Goal: Obtain resource: Download file/media

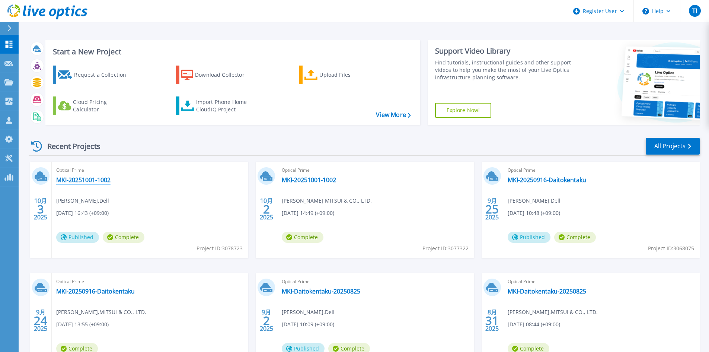
click at [103, 181] on link "MKI-20251001-1002" at bounding box center [83, 179] width 54 height 7
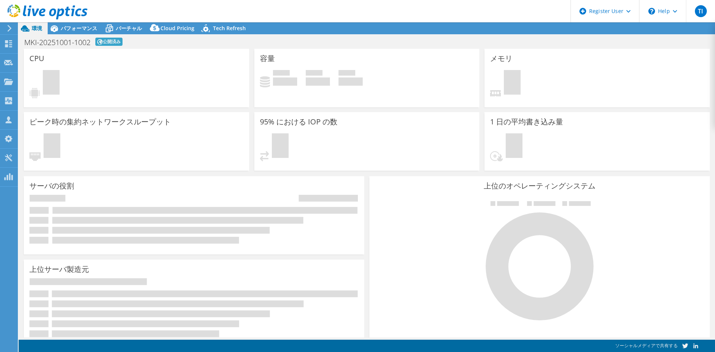
select select "USD"
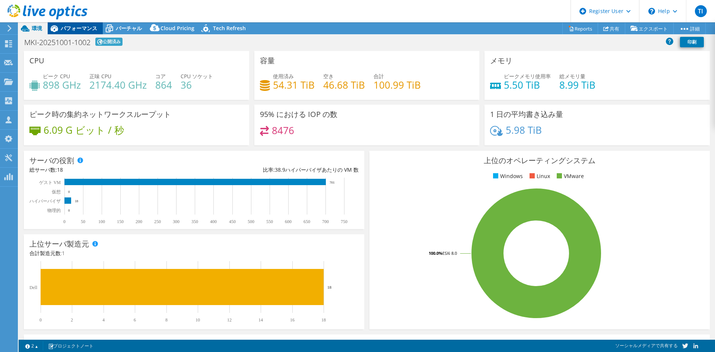
click at [92, 28] on span "パフォーマンス" at bounding box center [79, 28] width 36 height 7
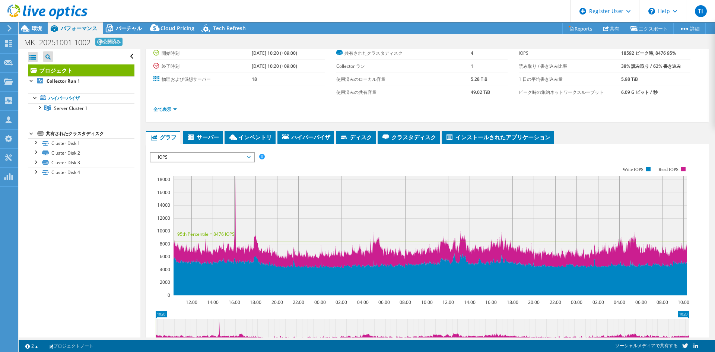
scroll to position [106, 0]
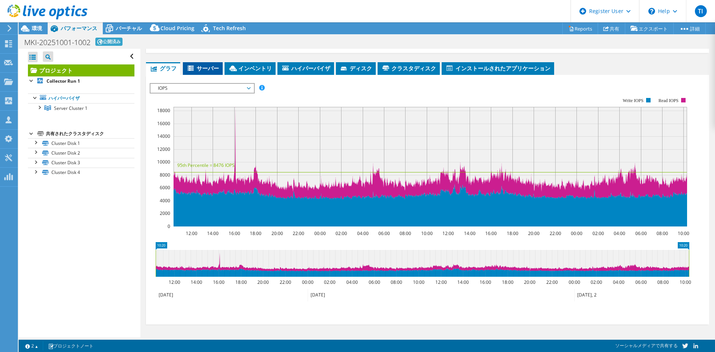
click at [208, 68] on span "サーバー" at bounding box center [202, 67] width 32 height 7
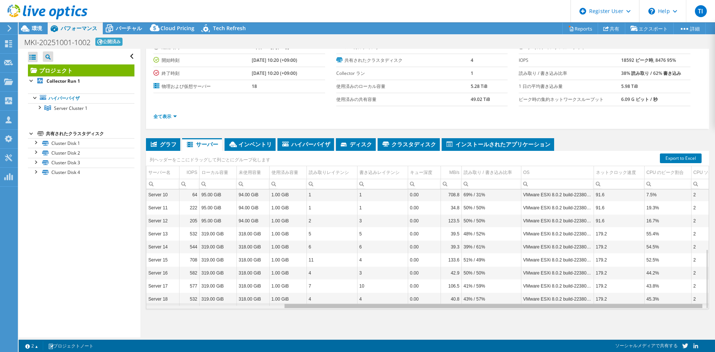
scroll to position [0, 182]
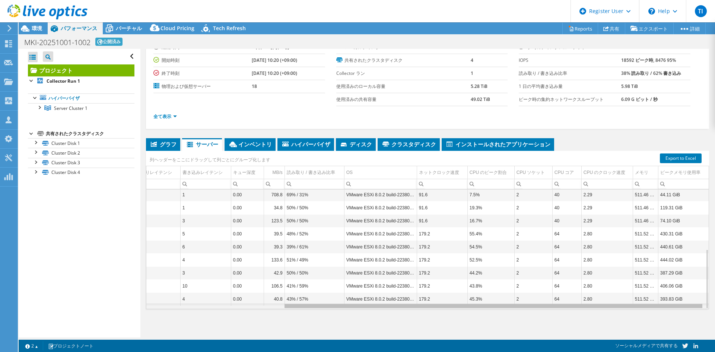
click at [615, 308] on div "Data grid" at bounding box center [427, 306] width 562 height 6
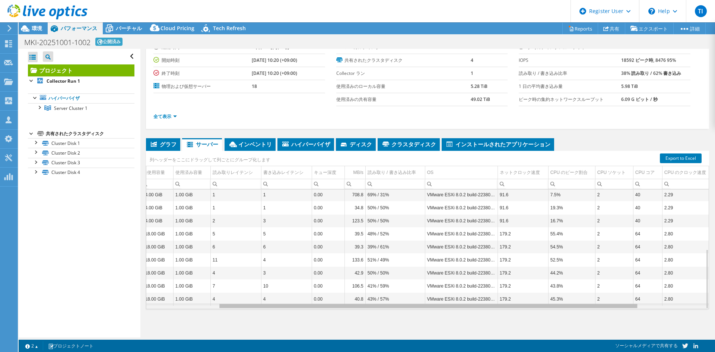
click at [263, 306] on div "Data grid" at bounding box center [427, 306] width 562 height 6
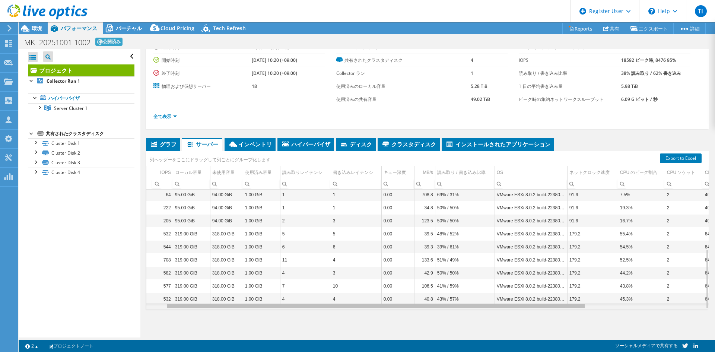
click at [211, 306] on div "Data grid" at bounding box center [427, 306] width 562 height 6
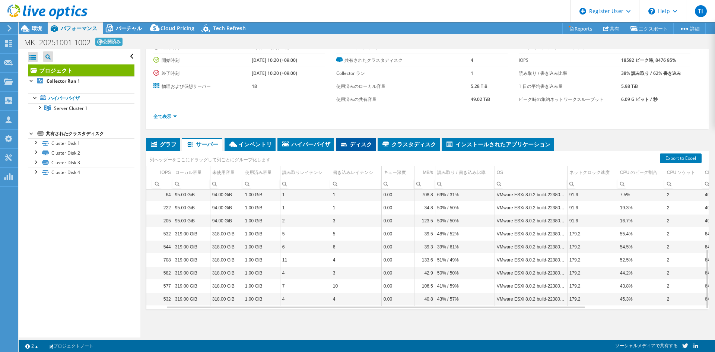
click at [359, 144] on span "ディスク" at bounding box center [355, 143] width 32 height 7
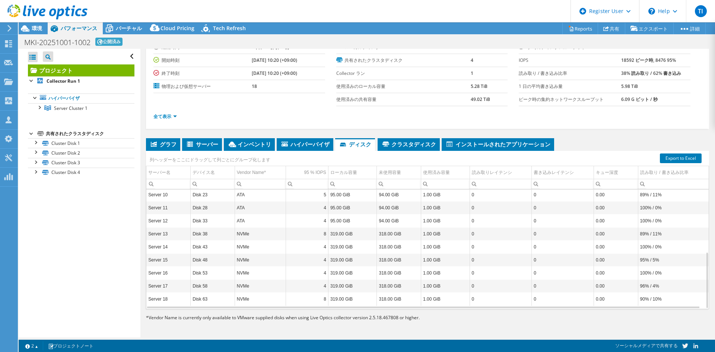
scroll to position [132, 0]
click at [244, 146] on span "インベントリ" at bounding box center [249, 143] width 44 height 7
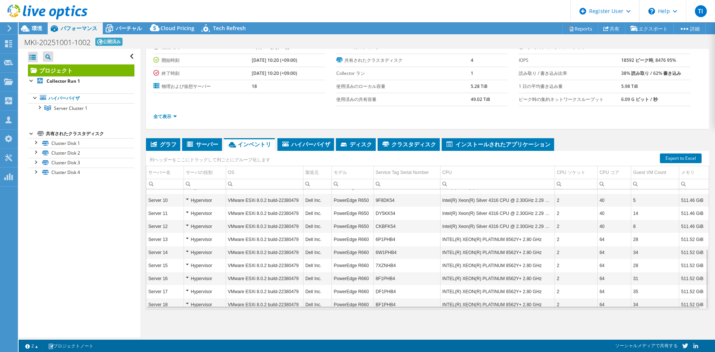
scroll to position [119, 0]
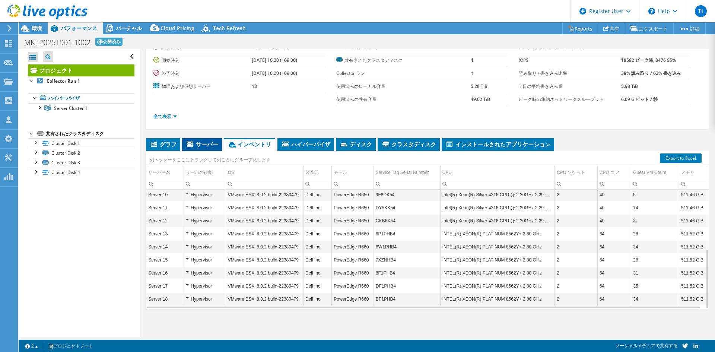
click at [195, 140] on span "サーバー" at bounding box center [202, 143] width 32 height 7
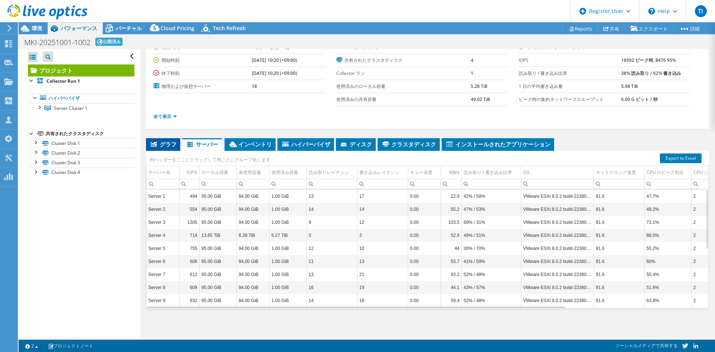
click at [165, 142] on span "グラフ" at bounding box center [163, 143] width 27 height 7
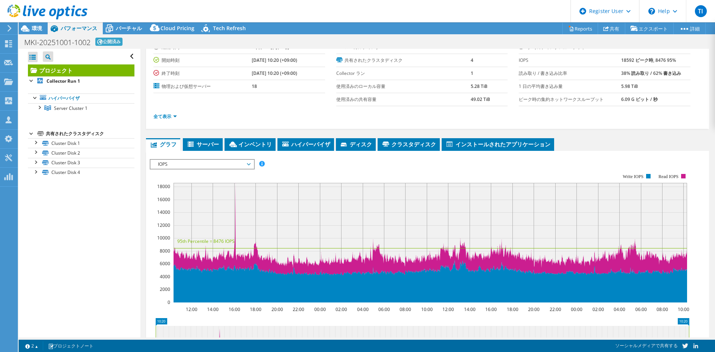
scroll to position [25, 0]
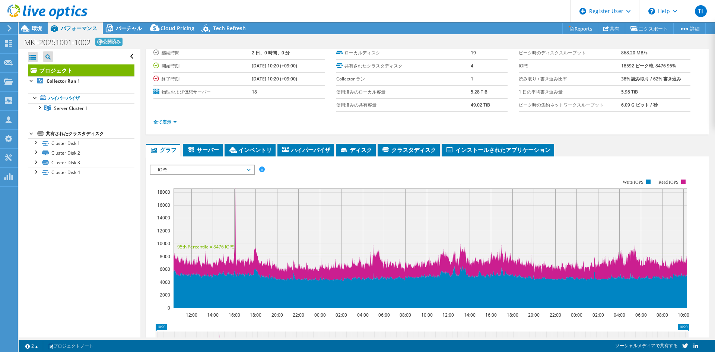
click at [193, 169] on span "IOPS" at bounding box center [202, 169] width 96 height 9
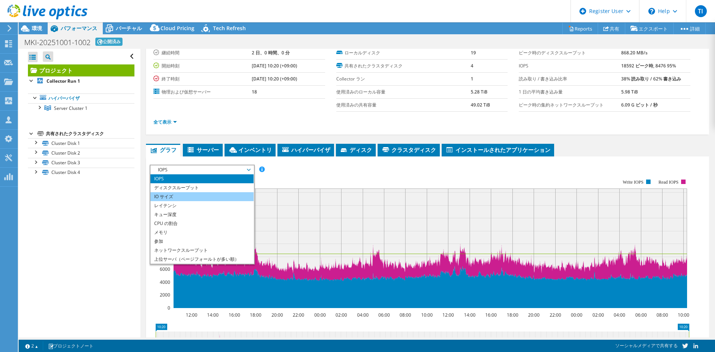
click at [187, 193] on li "IO サイズ" at bounding box center [201, 196] width 103 height 9
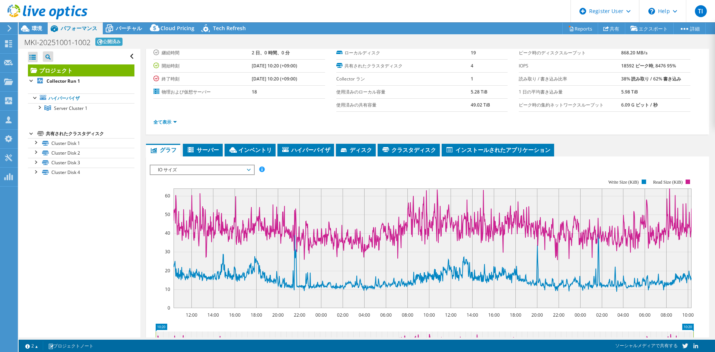
click at [246, 169] on span "IO サイズ" at bounding box center [202, 169] width 96 height 9
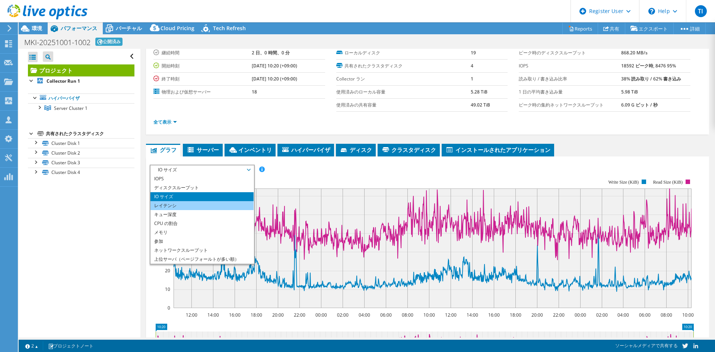
click at [202, 206] on li "レイテンシ" at bounding box center [201, 205] width 103 height 9
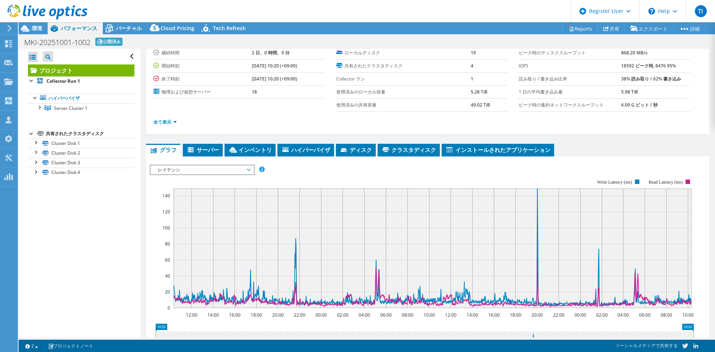
click at [248, 170] on span "レイテンシ" at bounding box center [202, 169] width 96 height 9
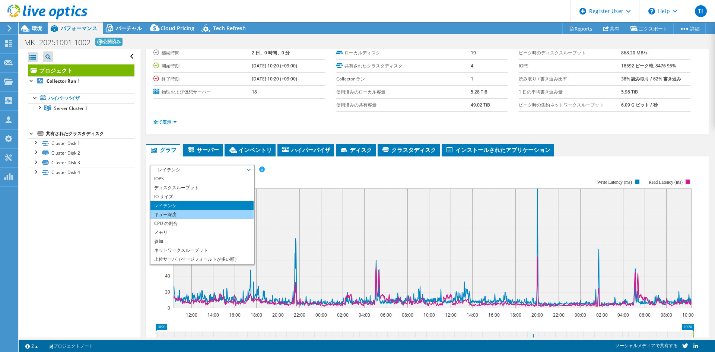
click at [211, 213] on li "キュー深度" at bounding box center [201, 214] width 103 height 9
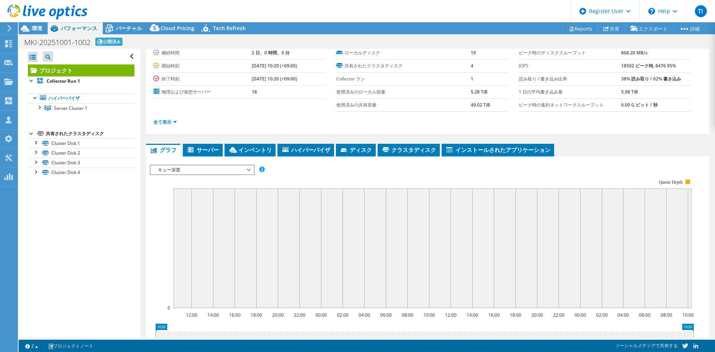
click at [247, 167] on span "キュー深度" at bounding box center [202, 169] width 96 height 9
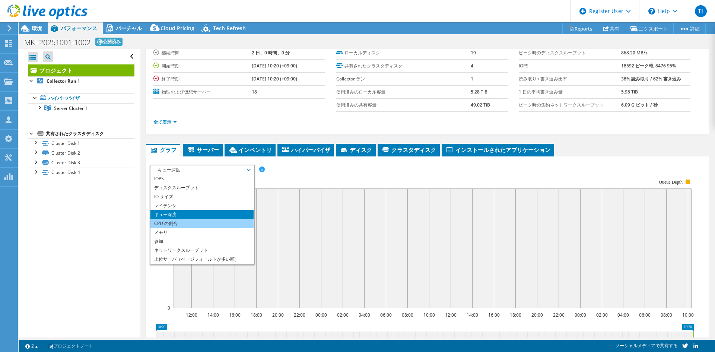
click at [204, 222] on li "CPU の割合" at bounding box center [201, 223] width 103 height 9
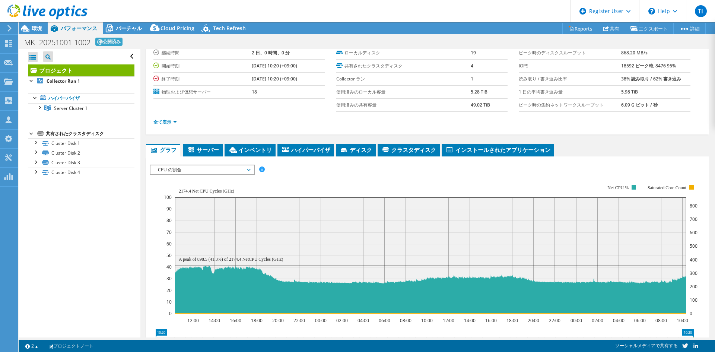
click at [249, 170] on span "CPU の割合" at bounding box center [202, 169] width 96 height 9
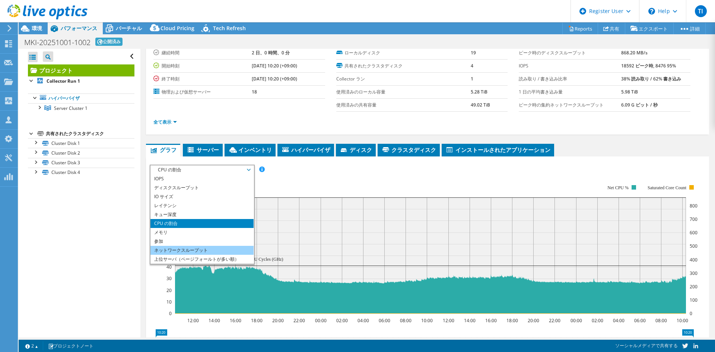
click at [208, 247] on li "ネットワークスループット" at bounding box center [201, 250] width 103 height 9
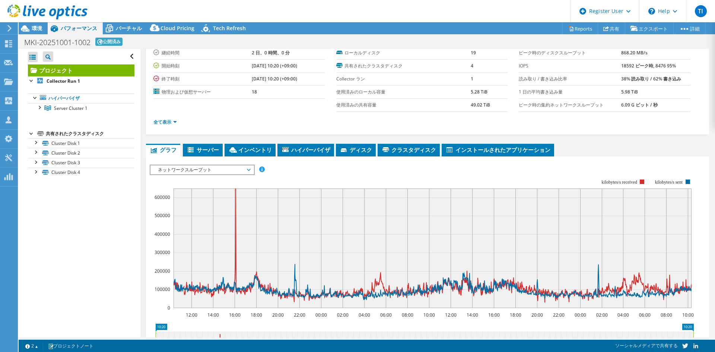
click at [250, 170] on span "ネットワークスループット" at bounding box center [202, 169] width 96 height 9
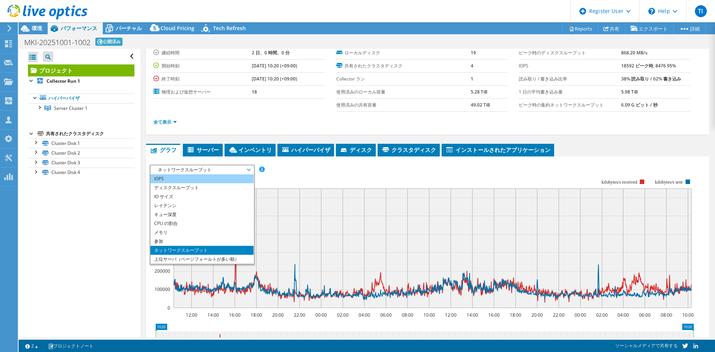
click at [192, 179] on li "IOPS" at bounding box center [201, 178] width 103 height 9
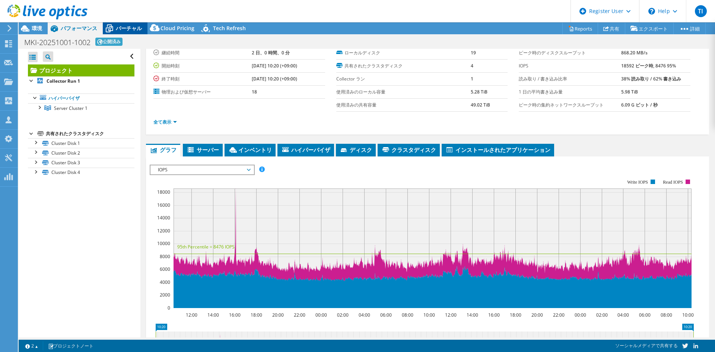
click at [129, 25] on span "バーチャル" at bounding box center [129, 28] width 26 height 7
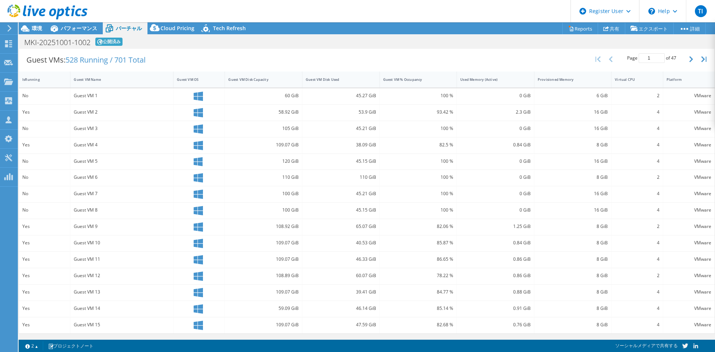
scroll to position [0, 0]
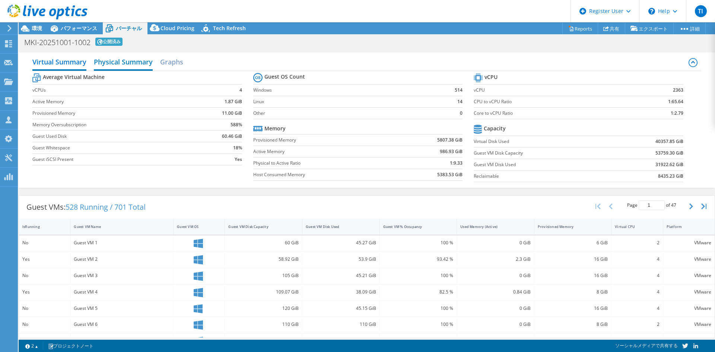
click at [136, 62] on h2 "Physical Summary" at bounding box center [123, 62] width 59 height 16
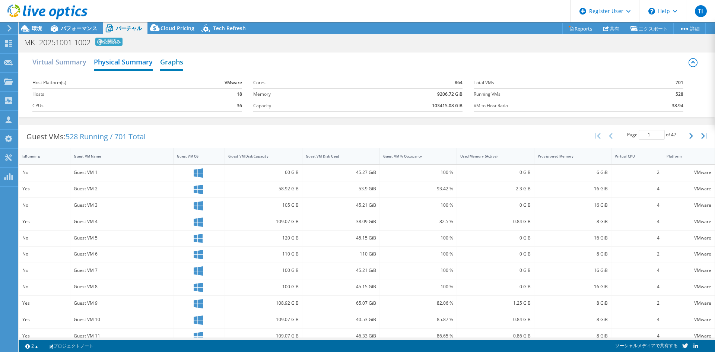
click at [176, 61] on h2 "Graphs" at bounding box center [171, 62] width 23 height 16
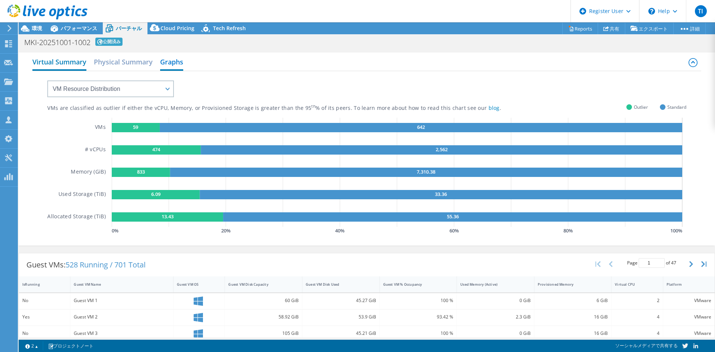
click at [73, 62] on h2 "Virtual Summary" at bounding box center [59, 62] width 54 height 16
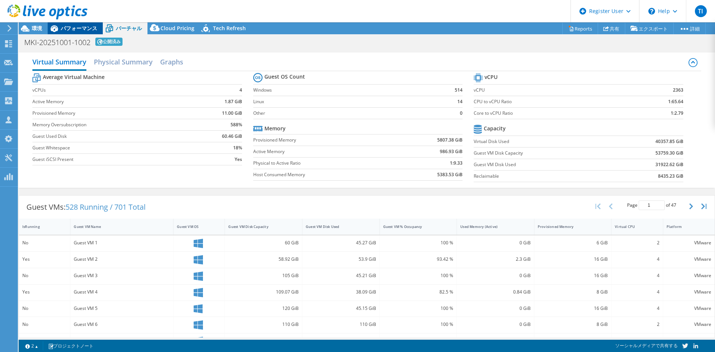
click at [63, 25] on span "パフォーマンス" at bounding box center [79, 28] width 36 height 7
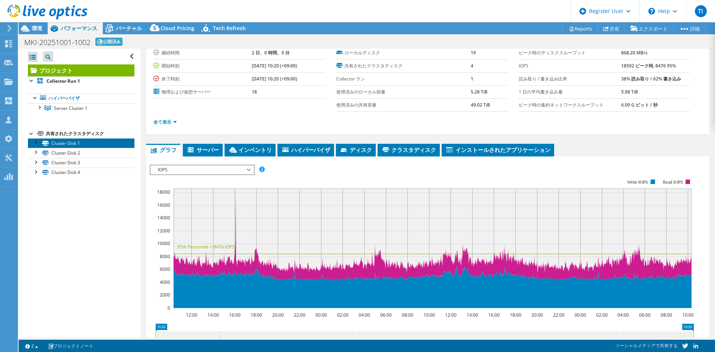
click at [51, 143] on link "Cluster Disk 1" at bounding box center [81, 143] width 106 height 10
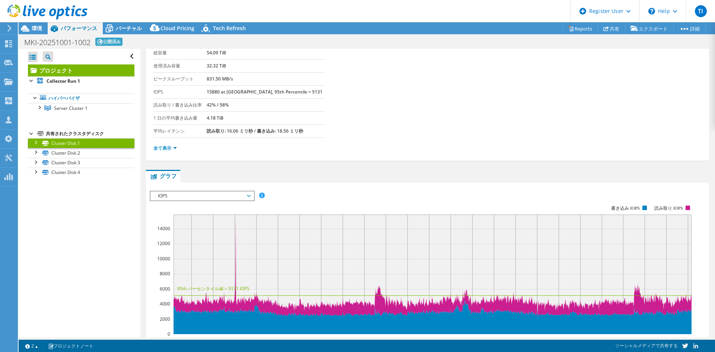
click at [49, 148] on link "Cluster Disk 1" at bounding box center [81, 143] width 106 height 10
click at [50, 152] on link "Cluster Disk 2" at bounding box center [81, 153] width 106 height 10
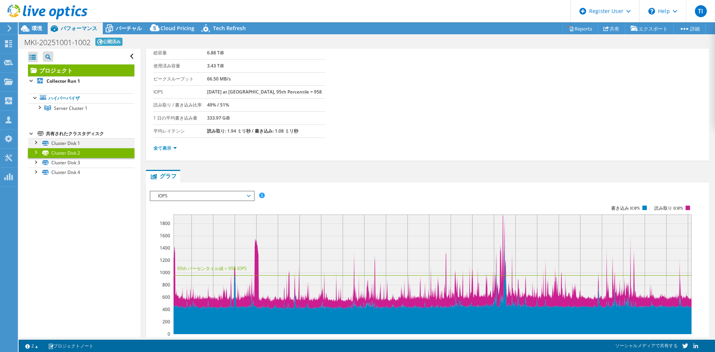
click at [36, 143] on div at bounding box center [35, 141] width 7 height 7
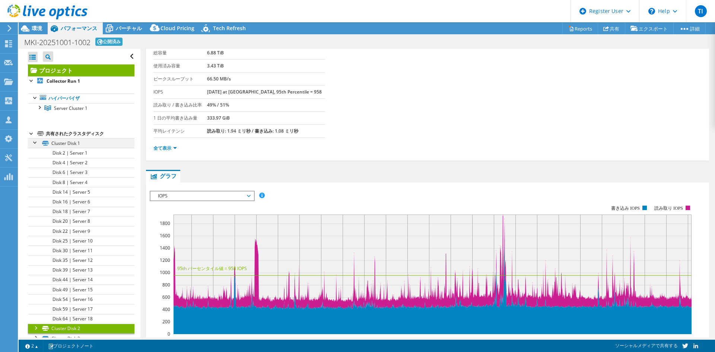
click at [33, 142] on div at bounding box center [35, 141] width 7 height 7
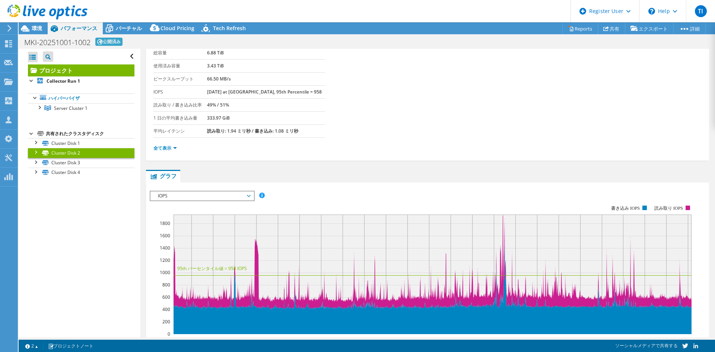
click at [35, 150] on div at bounding box center [35, 151] width 7 height 7
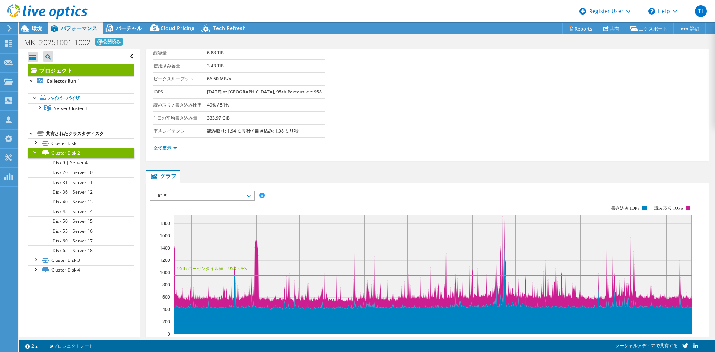
click at [35, 150] on div at bounding box center [35, 151] width 7 height 7
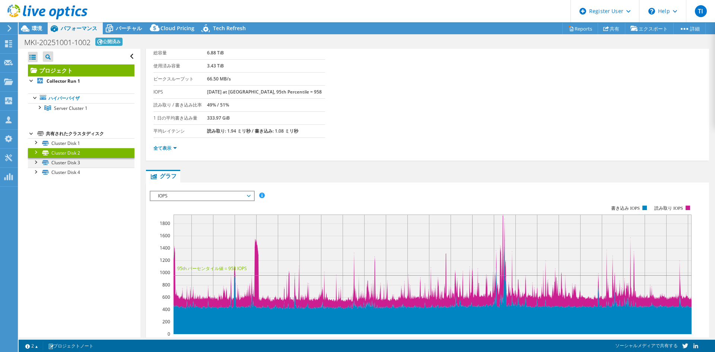
click at [36, 160] on div at bounding box center [35, 161] width 7 height 7
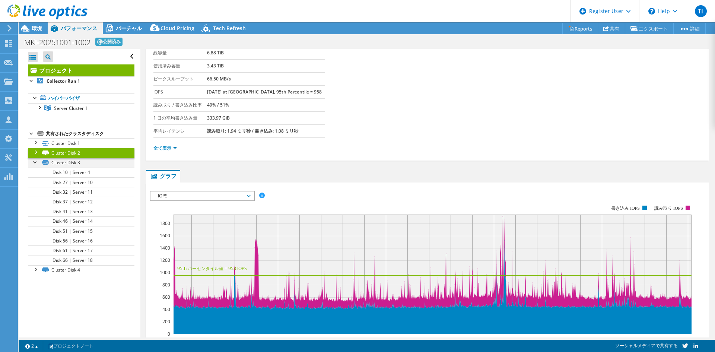
click at [36, 160] on div at bounding box center [35, 161] width 7 height 7
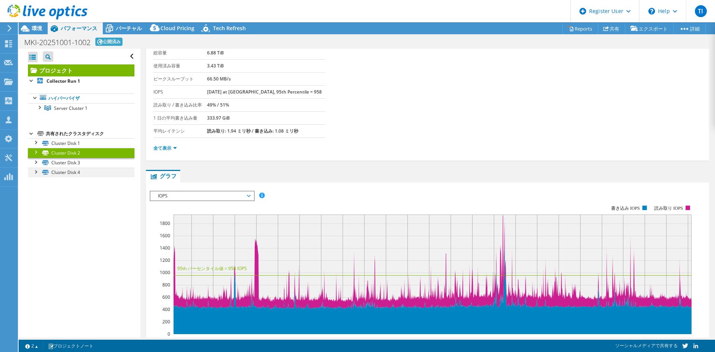
click at [37, 170] on div at bounding box center [35, 170] width 7 height 7
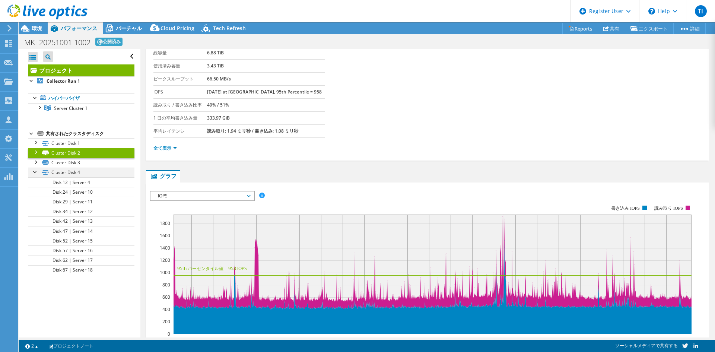
click at [37, 170] on div at bounding box center [35, 170] width 7 height 7
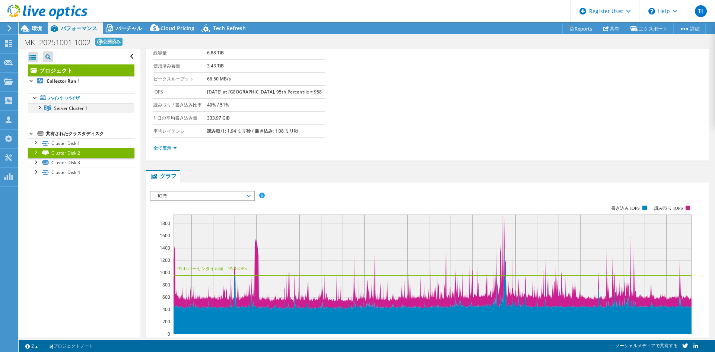
click at [39, 109] on div at bounding box center [38, 106] width 7 height 7
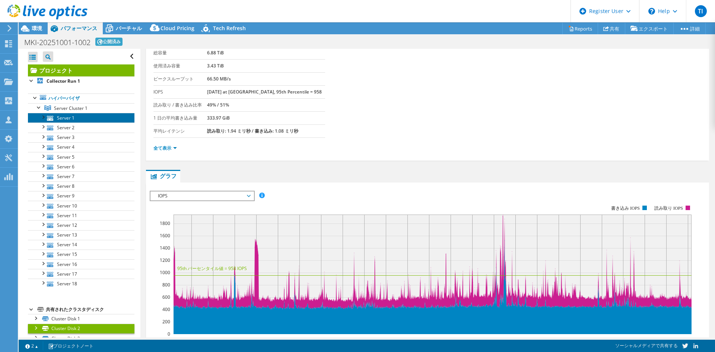
click at [66, 119] on link "Server 1" at bounding box center [81, 118] width 106 height 10
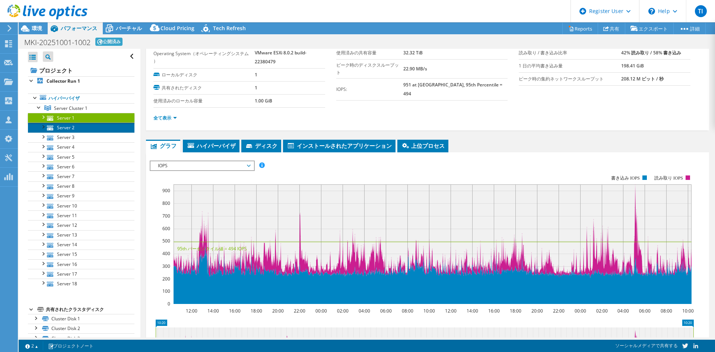
click at [66, 124] on link "Server 2" at bounding box center [81, 127] width 106 height 10
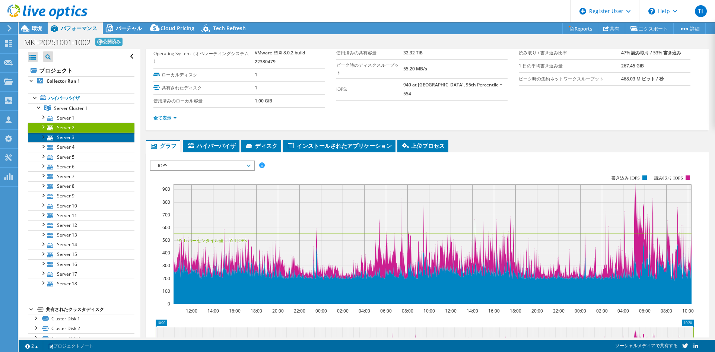
click at [67, 134] on link "Server 3" at bounding box center [81, 137] width 106 height 10
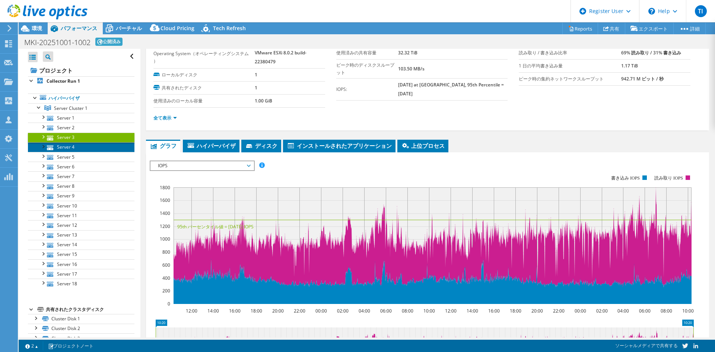
click at [65, 143] on link "Server 4" at bounding box center [81, 147] width 106 height 10
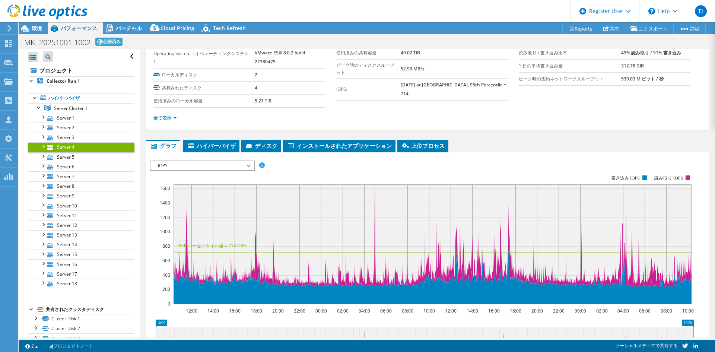
scroll to position [15, 0]
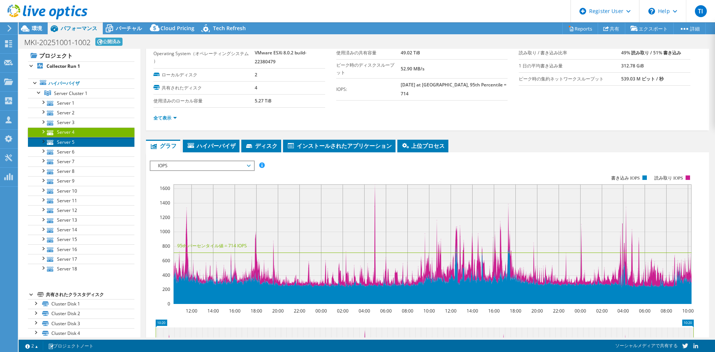
click at [65, 143] on link "Server 5" at bounding box center [81, 142] width 106 height 10
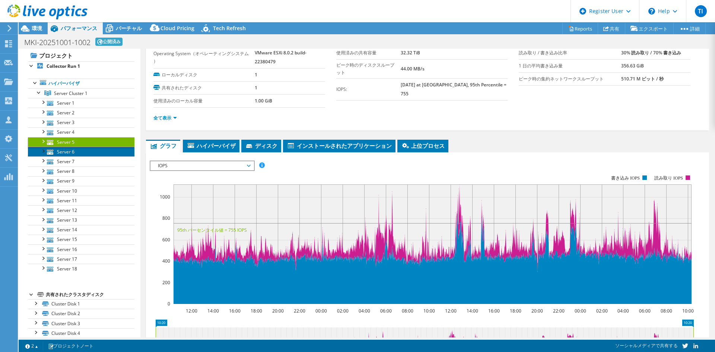
click at [65, 151] on link "Server 6" at bounding box center [81, 152] width 106 height 10
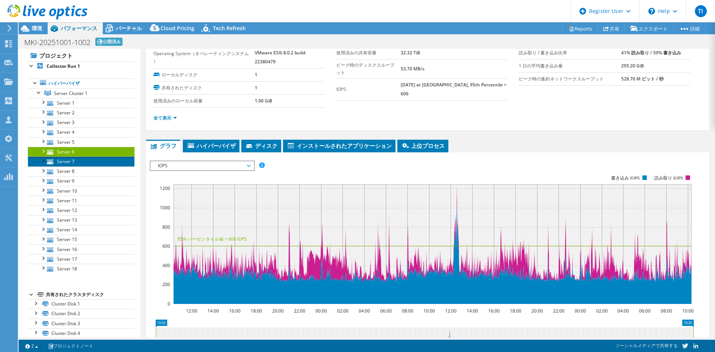
click at [64, 163] on link "Server 7" at bounding box center [81, 161] width 106 height 10
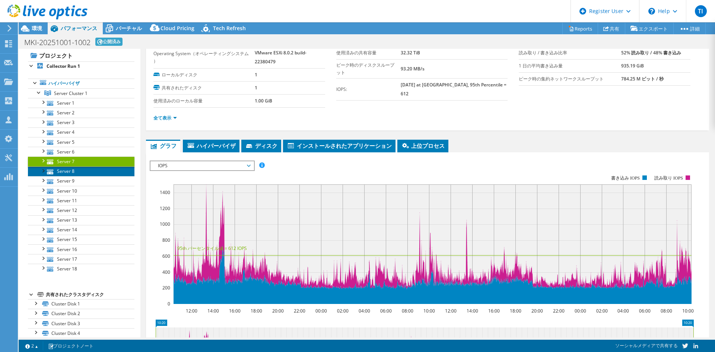
click at [63, 170] on link "Server 8" at bounding box center [81, 171] width 106 height 10
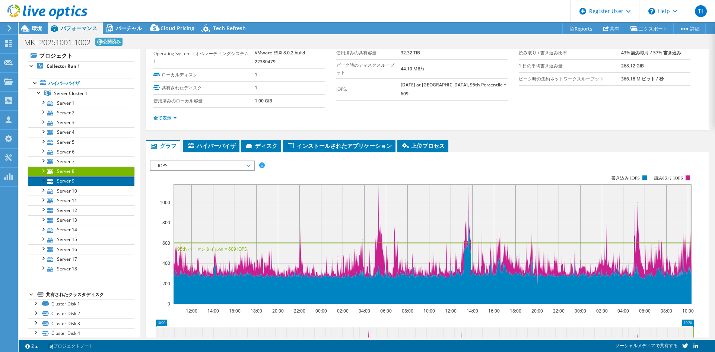
click at [63, 178] on link "Server 9" at bounding box center [81, 181] width 106 height 10
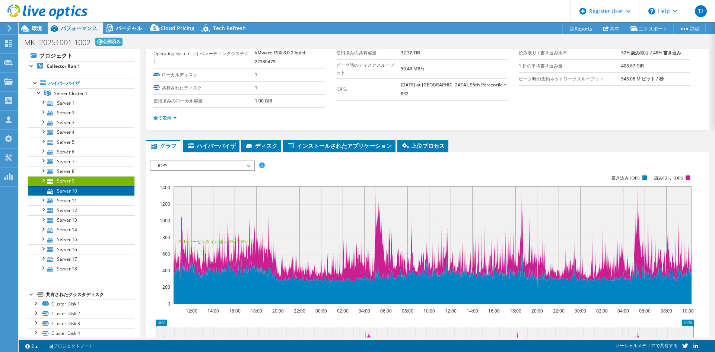
click at [61, 188] on link "Server 10" at bounding box center [81, 191] width 106 height 10
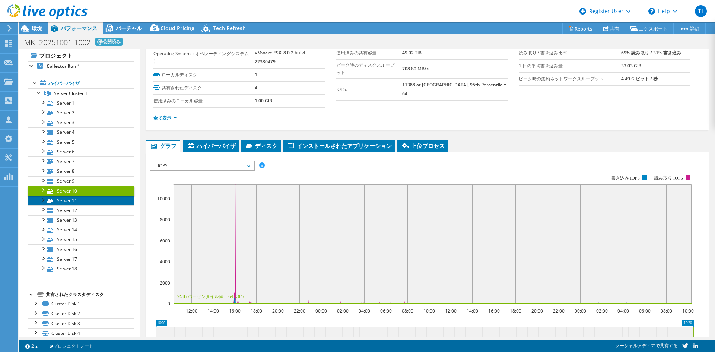
click at [61, 198] on link "Server 11" at bounding box center [81, 200] width 106 height 10
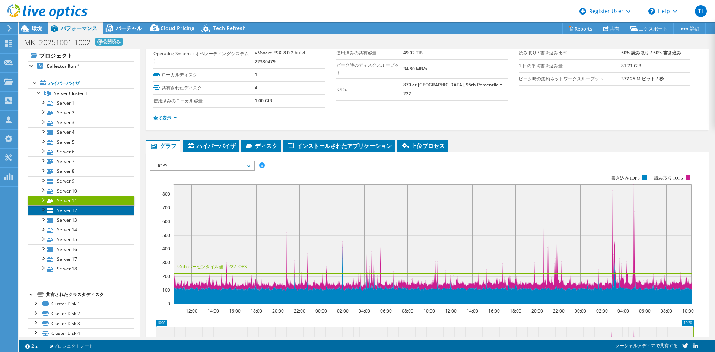
click at [61, 207] on link "Server 12" at bounding box center [81, 210] width 106 height 10
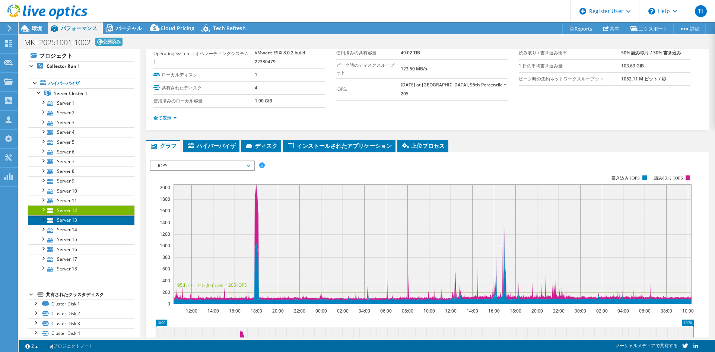
click at [61, 221] on link "Server 13" at bounding box center [81, 220] width 106 height 10
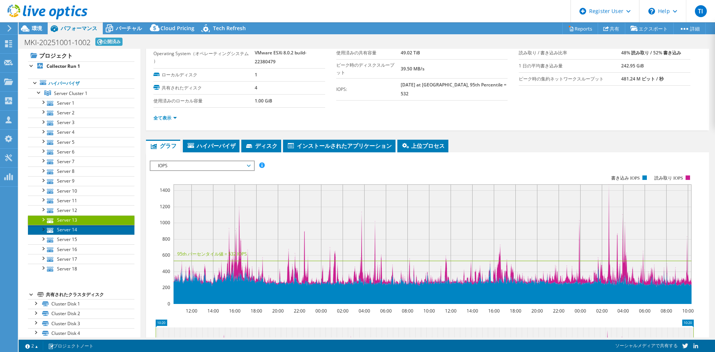
click at [61, 228] on link "Server 14" at bounding box center [81, 230] width 106 height 10
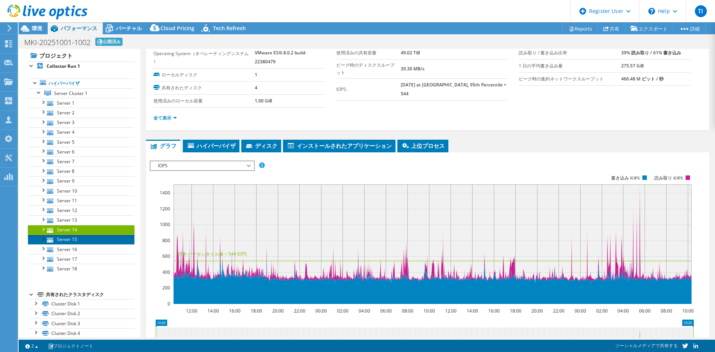
click at [61, 242] on link "Server 15" at bounding box center [81, 239] width 106 height 10
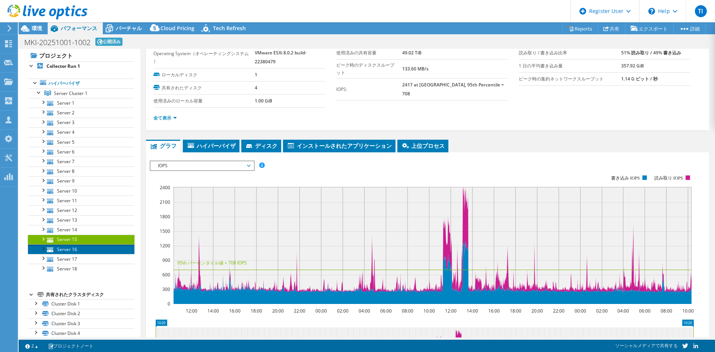
click at [58, 251] on link "Server 16" at bounding box center [81, 249] width 106 height 10
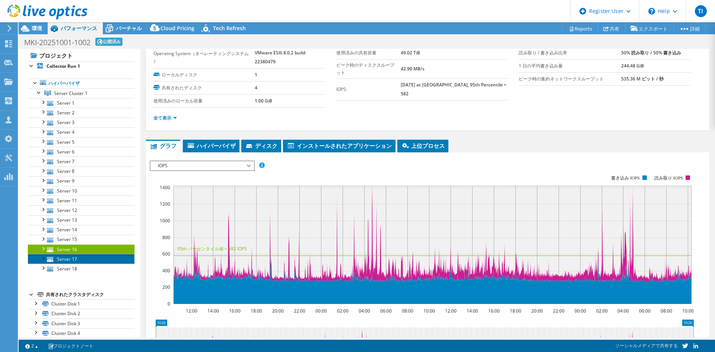
click at [58, 257] on link "Server 17" at bounding box center [81, 259] width 106 height 10
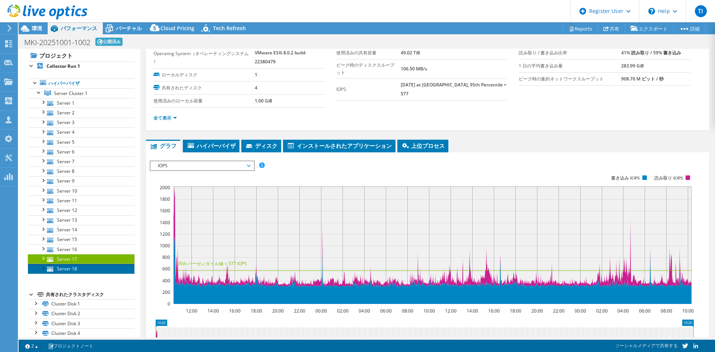
click at [58, 264] on link "Server 18" at bounding box center [81, 269] width 106 height 10
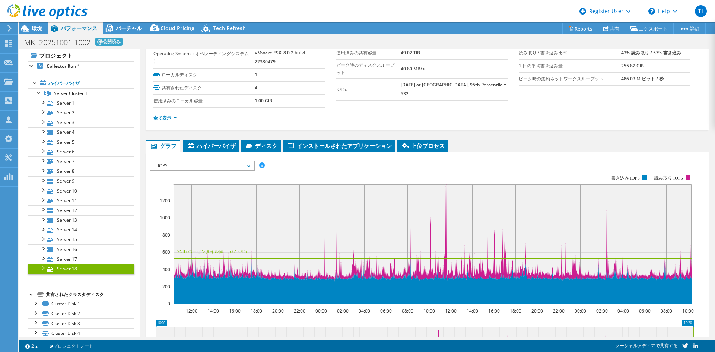
click at [257, 127] on div "全て表示" at bounding box center [427, 118] width 548 height 21
click at [242, 163] on span "IOPS" at bounding box center [202, 165] width 96 height 9
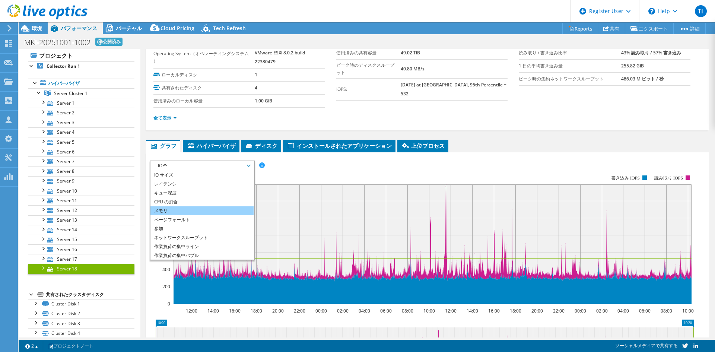
scroll to position [27, 0]
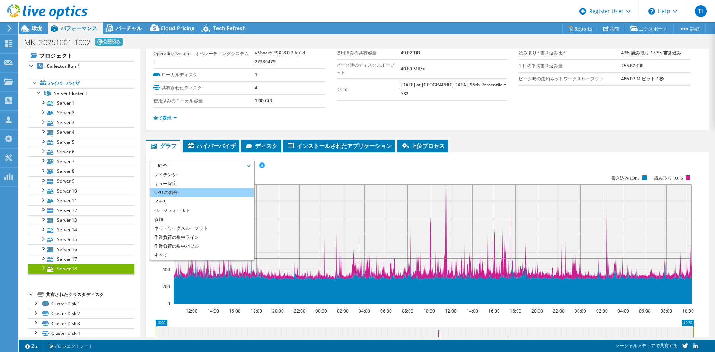
click at [210, 189] on li "CPU の割合" at bounding box center [201, 192] width 103 height 9
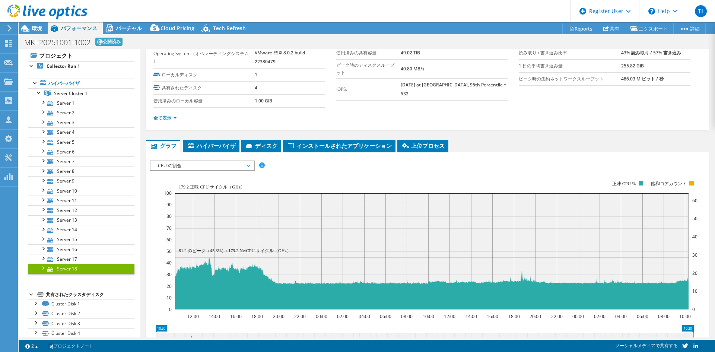
click at [245, 163] on span "CPU の割合" at bounding box center [202, 165] width 96 height 9
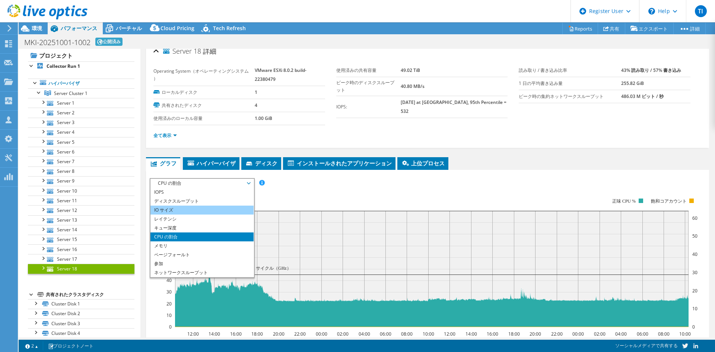
scroll to position [0, 0]
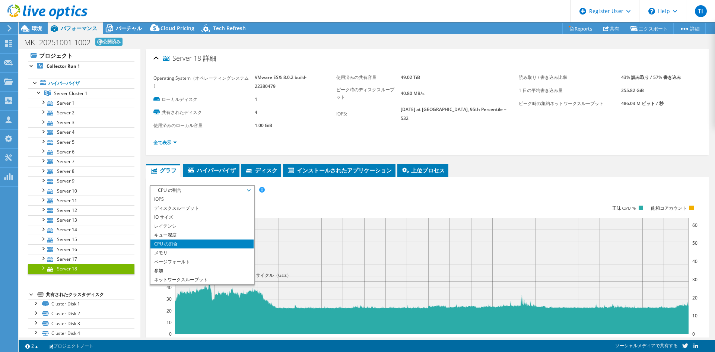
click at [221, 189] on span "CPU の割合" at bounding box center [202, 190] width 96 height 9
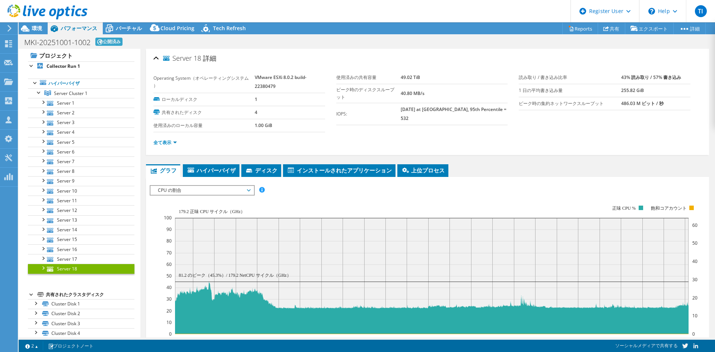
click at [230, 187] on span "CPU の割合" at bounding box center [202, 190] width 96 height 9
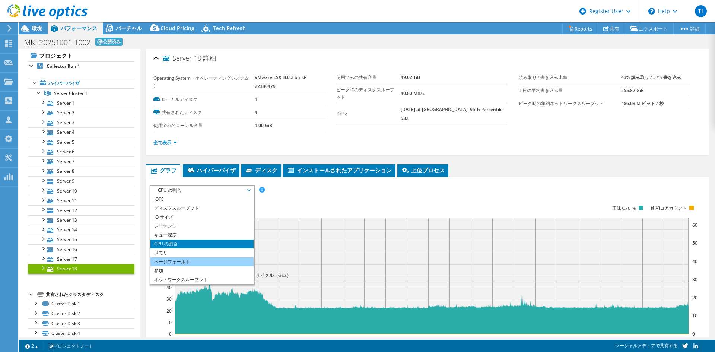
click at [208, 259] on li "ページフォールト" at bounding box center [201, 261] width 103 height 9
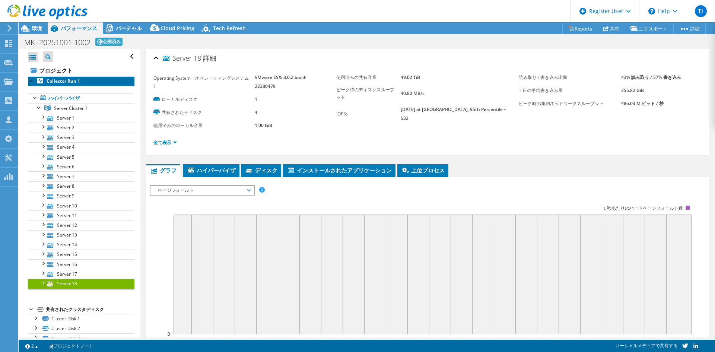
click at [94, 77] on link "Collector Run 1" at bounding box center [81, 81] width 106 height 10
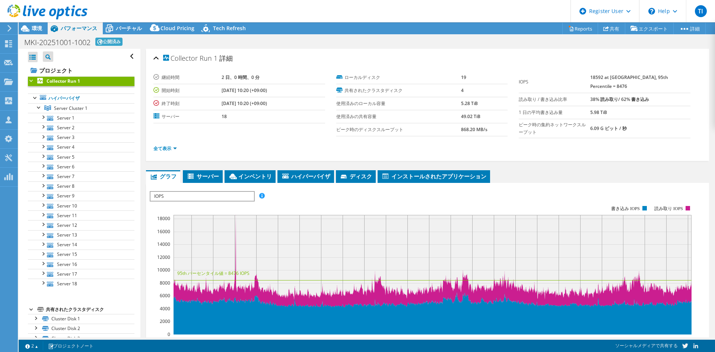
click at [233, 192] on span "IOPS" at bounding box center [201, 196] width 103 height 9
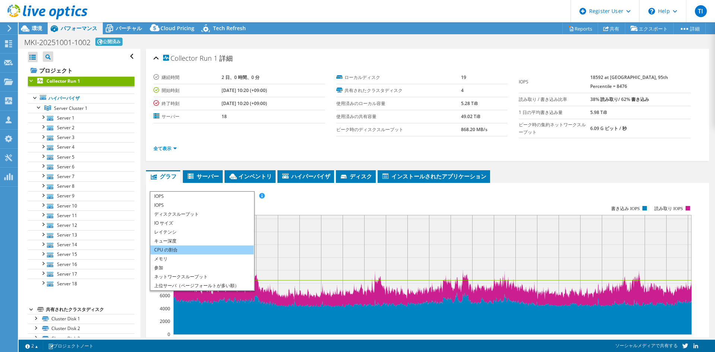
click at [217, 248] on li "CPU の割合" at bounding box center [201, 249] width 103 height 9
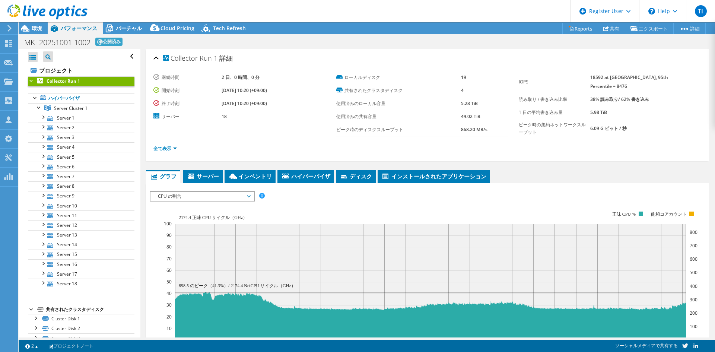
drag, startPoint x: 262, startPoint y: 204, endPoint x: 244, endPoint y: 196, distance: 19.8
click at [262, 203] on rect at bounding box center [430, 275] width 533 height 149
click at [244, 196] on span "CPU の割合" at bounding box center [202, 196] width 96 height 9
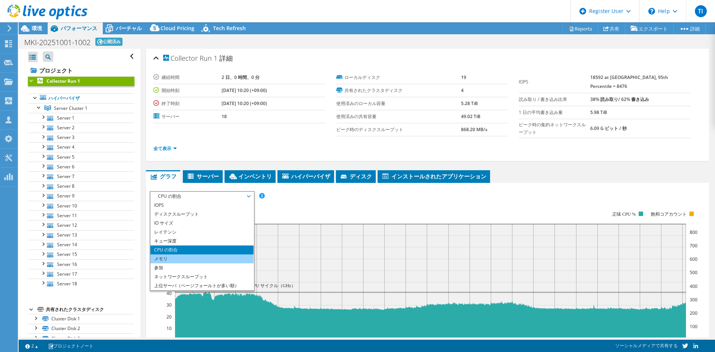
click at [220, 254] on li "メモリ" at bounding box center [201, 258] width 103 height 9
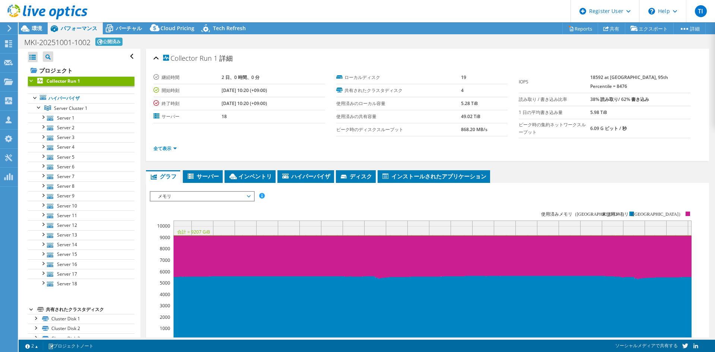
click at [264, 49] on div "Collector Run 1 詳細 継続時間 2 日、0 時間、0 分 開始時刻 [DATE] 10:20 (+09:00) 終了時刻 [DATE] 10:…" at bounding box center [427, 105] width 563 height 112
click at [128, 27] on span "バーチャル" at bounding box center [129, 28] width 26 height 7
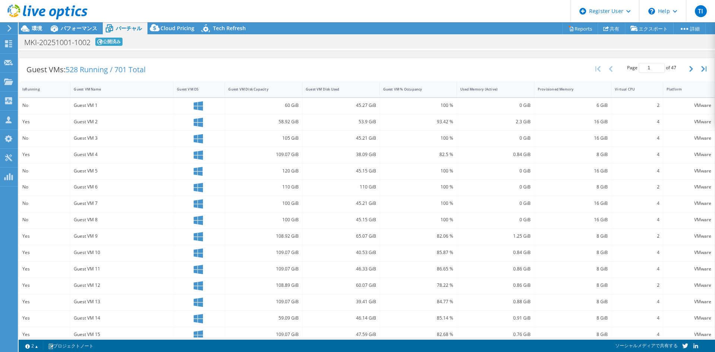
scroll to position [147, 0]
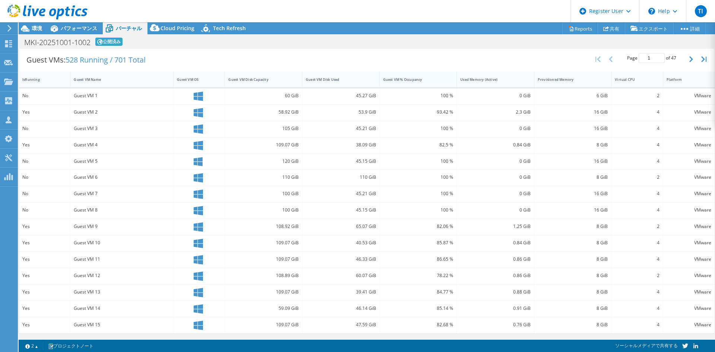
click at [415, 81] on div "Guest VM % Occupancy" at bounding box center [413, 79] width 61 height 5
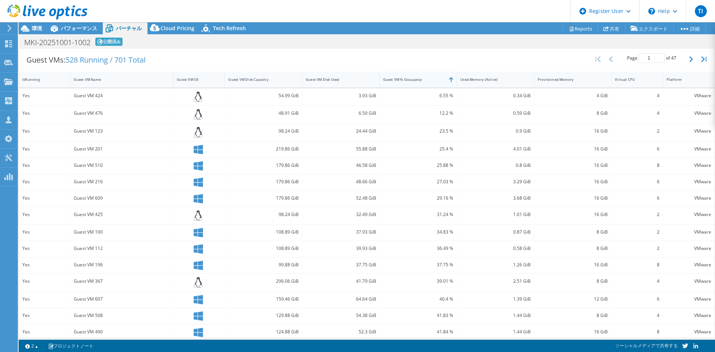
click at [415, 81] on div "Guest VM % Occupancy" at bounding box center [413, 79] width 61 height 5
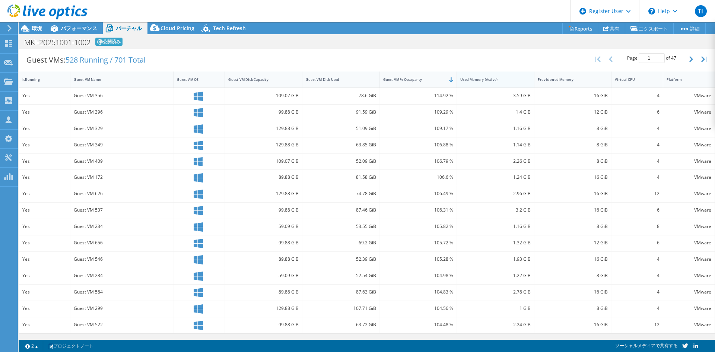
click at [500, 84] on div "Used Memory (Active)" at bounding box center [491, 80] width 68 height 12
click at [500, 83] on div "Used Memory (Active)" at bounding box center [491, 80] width 68 height 12
click at [673, 37] on div "MKI-20251001-1002 公開済み 印刷" at bounding box center [367, 42] width 696 height 14
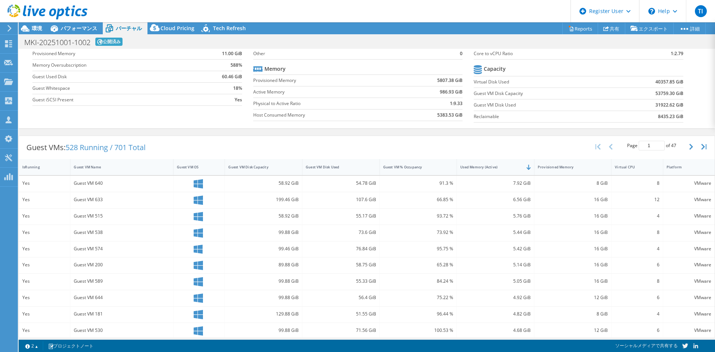
scroll to position [0, 0]
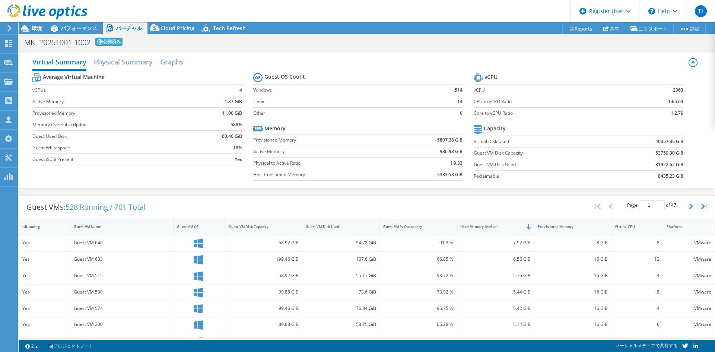
click at [194, 207] on div "Guest VMs: 528 Running / 701 Total Page 1 of 47 5 rows 10 rows 20 rows 25 rows …" at bounding box center [366, 206] width 695 height 23
click at [685, 32] on link "詳細" at bounding box center [689, 29] width 32 height 12
click at [581, 28] on link "Reports" at bounding box center [580, 29] width 36 height 12
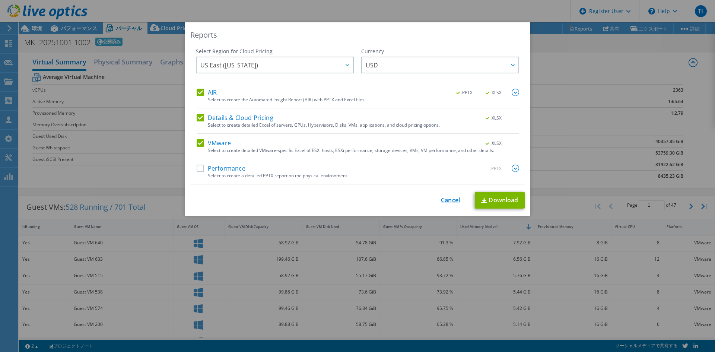
click at [445, 202] on link "Cancel" at bounding box center [450, 200] width 19 height 7
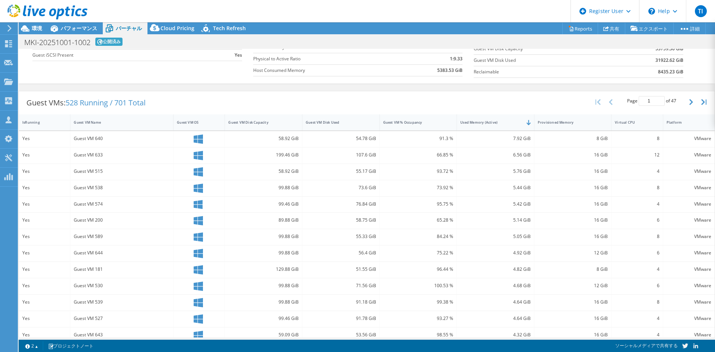
scroll to position [73, 0]
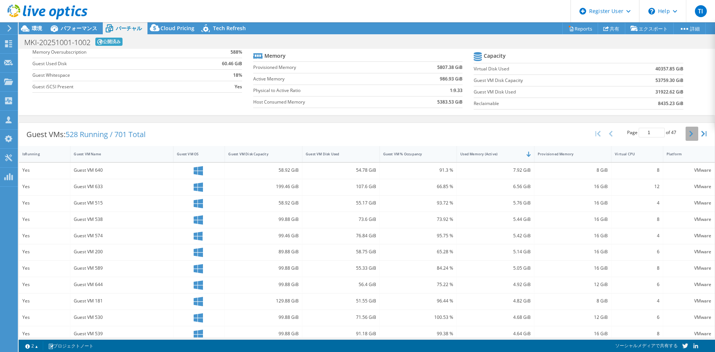
click at [687, 134] on button "button" at bounding box center [691, 134] width 13 height 14
type input "4"
click at [450, 129] on div "Guest VMs: 528 Running / 701 Total Page 4 of 47 5 rows 10 rows 20 rows 25 rows …" at bounding box center [366, 134] width 695 height 23
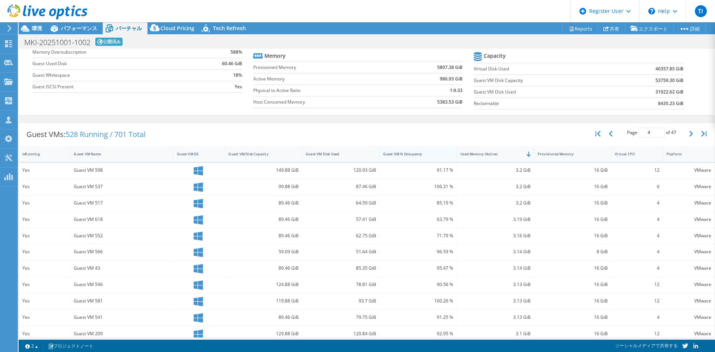
scroll to position [0, 0]
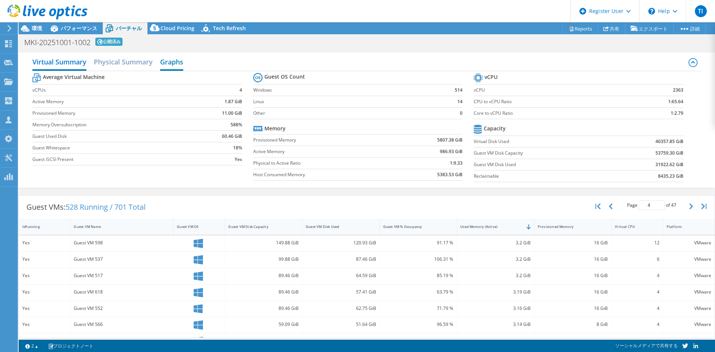
click at [163, 61] on h2 "Graphs" at bounding box center [171, 62] width 23 height 16
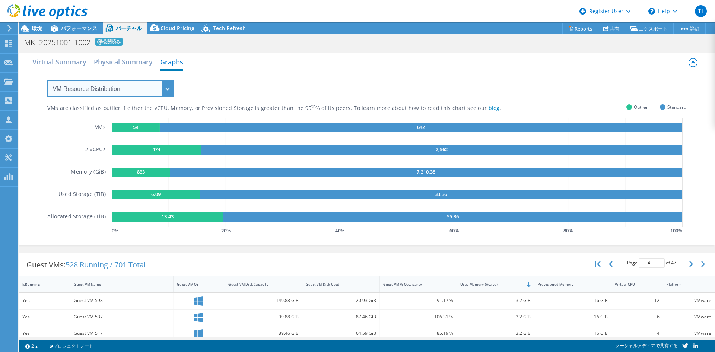
click at [166, 85] on select "VM Resource Distribution Provisioning Contrast Over Provisioning" at bounding box center [110, 88] width 127 height 17
select select "Provisioning Contrast"
click at [47, 80] on select "VM Resource Distribution Provisioning Contrast Over Provisioning" at bounding box center [110, 88] width 127 height 17
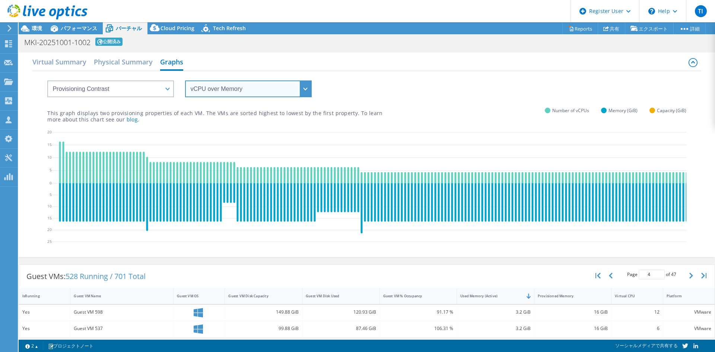
click at [230, 96] on select "vCPU over Memory vCPU over Capacity Memory over vCPU Memory over Capacity Capac…" at bounding box center [248, 88] width 127 height 17
click at [313, 54] on div "Virtual Summary Physical Summary Graphs" at bounding box center [366, 62] width 668 height 17
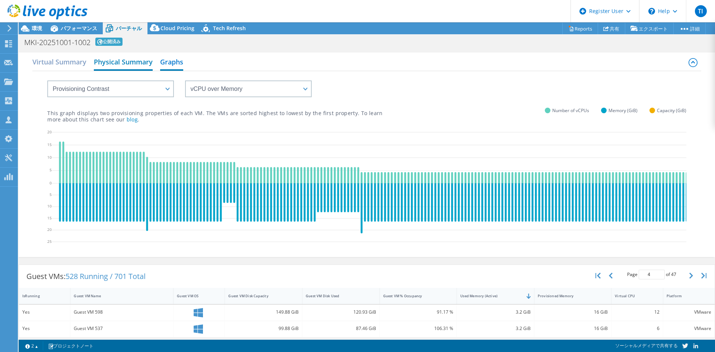
click at [140, 63] on h2 "Physical Summary" at bounding box center [123, 62] width 59 height 16
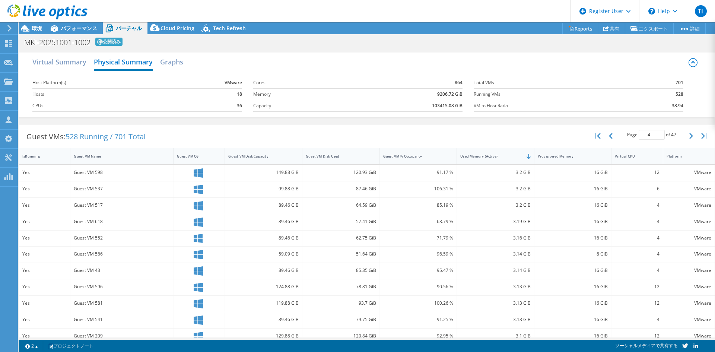
drag, startPoint x: 605, startPoint y: 199, endPoint x: 556, endPoint y: 132, distance: 83.6
click at [556, 132] on div "Guest VMs: 528 Running / 701 Total Page 4 of 47 5 rows 10 rows 20 rows 25 rows …" at bounding box center [366, 136] width 695 height 23
click at [116, 137] on span "528 Running / 701 Total" at bounding box center [106, 136] width 80 height 10
click at [693, 32] on link "詳細" at bounding box center [689, 29] width 32 height 12
click at [583, 29] on link "Reports" at bounding box center [580, 29] width 36 height 12
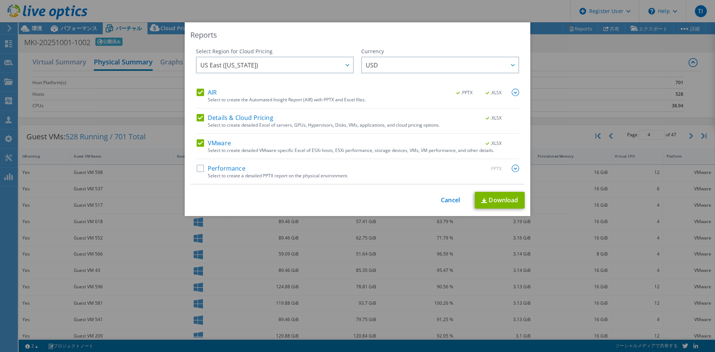
click at [197, 116] on label "Details & Cloud Pricing" at bounding box center [235, 117] width 77 height 7
click at [0, 0] on input "Details & Cloud Pricing" at bounding box center [0, 0] width 0 height 0
click at [197, 93] on label "AIR" at bounding box center [207, 92] width 20 height 7
click at [0, 0] on input "AIR" at bounding box center [0, 0] width 0 height 0
click at [494, 197] on link "Download" at bounding box center [500, 200] width 50 height 17
